Goal: Task Accomplishment & Management: Complete application form

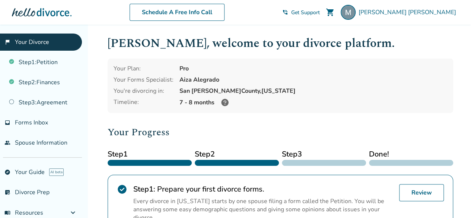
scroll to position [223, 0]
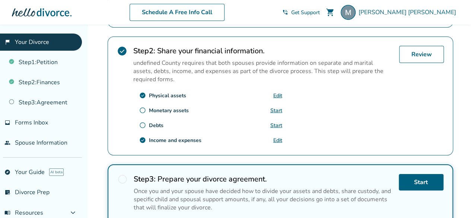
click at [275, 138] on link "Edit" at bounding box center [277, 140] width 9 height 7
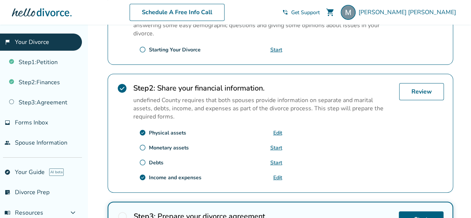
click at [179, 177] on div "Income and expenses" at bounding box center [175, 177] width 53 height 7
click at [412, 92] on link "Review" at bounding box center [421, 91] width 45 height 17
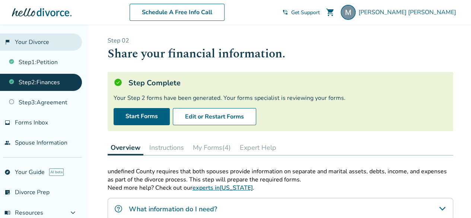
click at [44, 34] on link "flag_2 Your Divorce" at bounding box center [41, 42] width 82 height 17
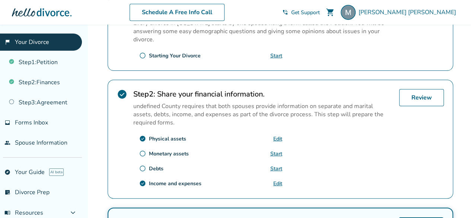
scroll to position [186, 0]
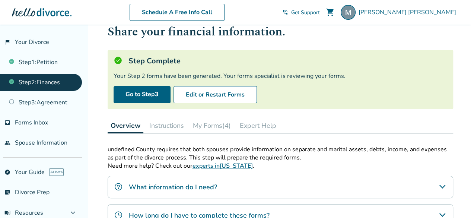
scroll to position [37, 0]
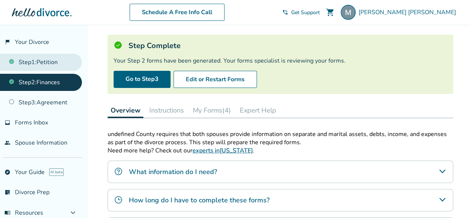
click at [47, 61] on link "Step 1 : Petition" at bounding box center [41, 62] width 82 height 17
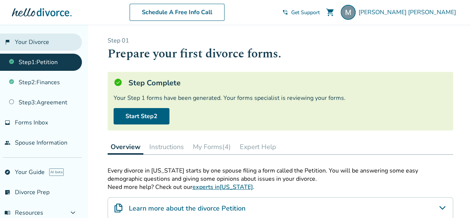
click at [64, 43] on link "flag_2 Your Divorce" at bounding box center [41, 42] width 82 height 17
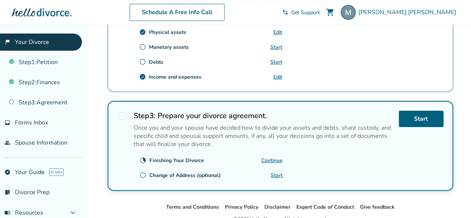
scroll to position [298, 0]
